Goal: Communication & Community: Answer question/provide support

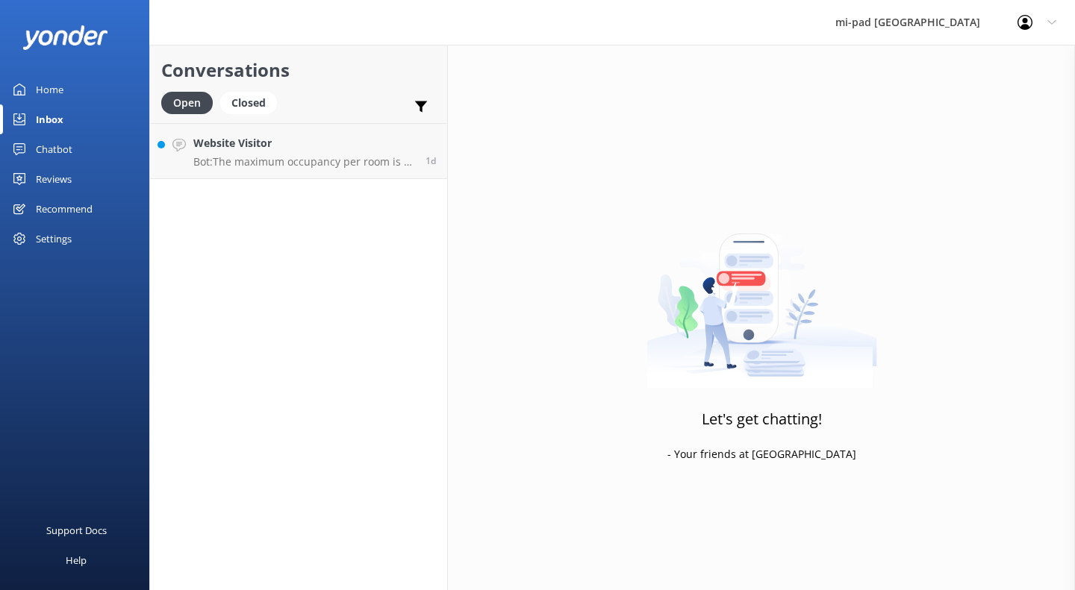
click at [231, 172] on link "Website Visitor Bot: The maximum occupancy per room is 2 persons, and there's n…" at bounding box center [298, 151] width 297 height 56
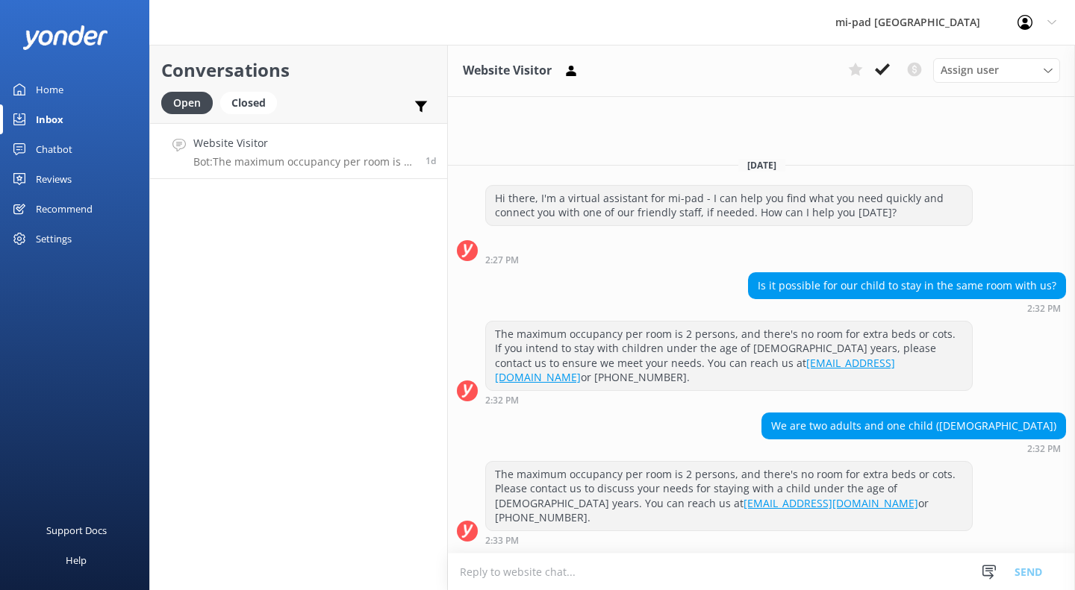
click at [877, 78] on button at bounding box center [882, 69] width 27 height 22
